Goal: Transaction & Acquisition: Purchase product/service

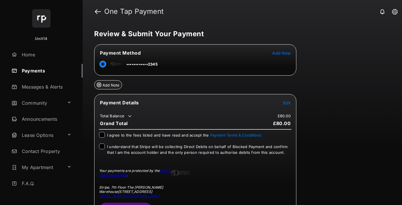
click at [287, 102] on span "Edit" at bounding box center [286, 102] width 7 height 5
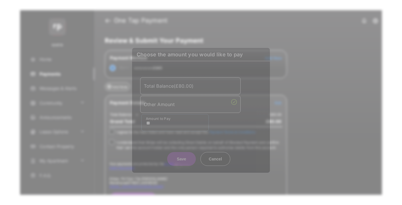
type input "**"
click at [181, 153] on button "Save" at bounding box center [181, 158] width 29 height 14
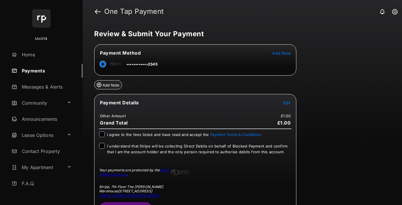
click at [125, 203] on button "Submit Payment" at bounding box center [125, 209] width 53 height 14
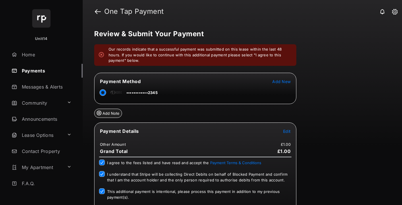
scroll to position [62, 0]
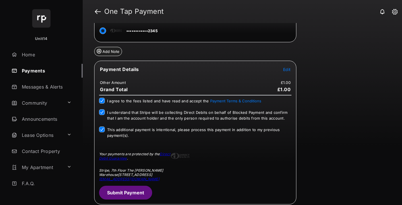
click at [127, 194] on button "Submit Payment" at bounding box center [125, 192] width 53 height 14
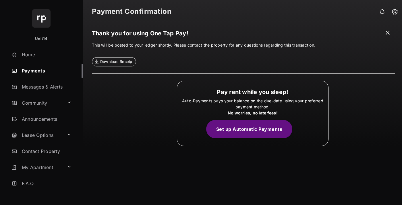
click at [388, 31] on span at bounding box center [387, 33] width 6 height 7
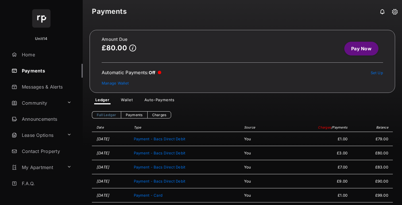
click at [364, 50] on link "Pay Now" at bounding box center [361, 49] width 34 height 14
